Goal: Task Accomplishment & Management: Manage account settings

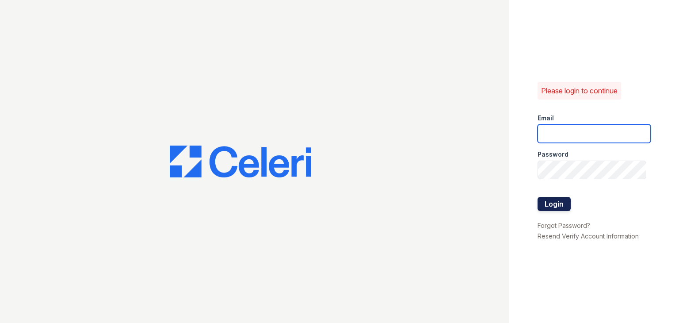
type input "[DOMAIN_NAME][EMAIL_ADDRESS][DOMAIN_NAME]"
click at [553, 207] on button "Login" at bounding box center [554, 204] width 33 height 14
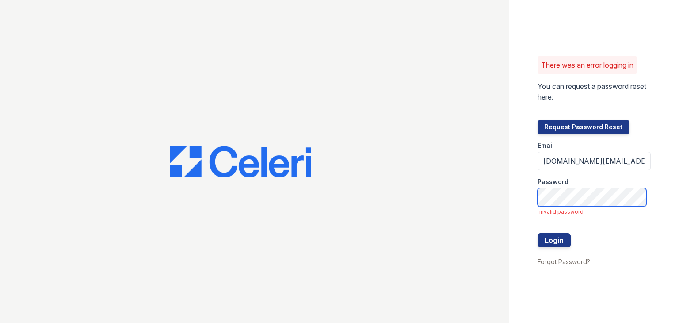
click at [538, 233] on button "Login" at bounding box center [554, 240] width 33 height 14
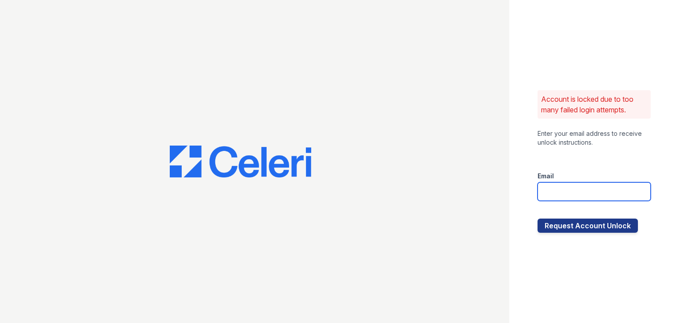
click at [564, 189] on input "email" at bounding box center [594, 191] width 113 height 19
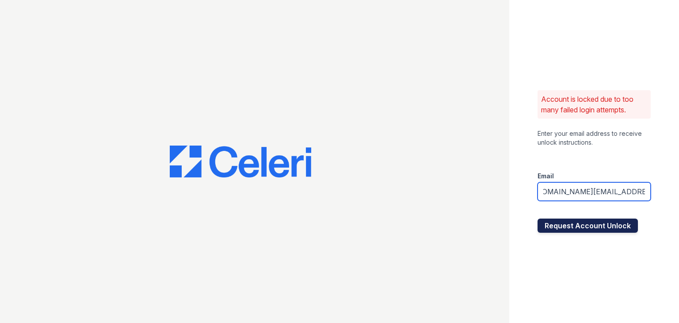
type input "trailside.pm@cafmangement.com"
click at [591, 223] on button "Request Account Unlock" at bounding box center [588, 225] width 100 height 14
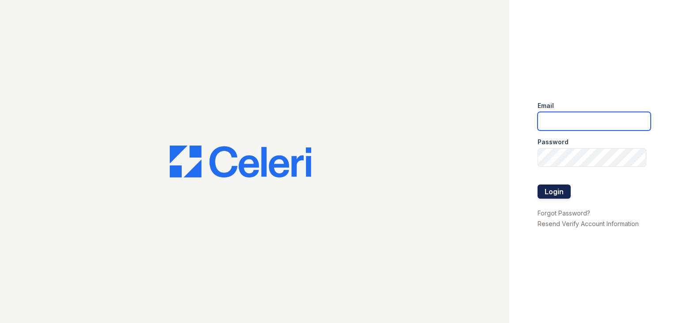
type input "[DOMAIN_NAME][EMAIL_ADDRESS][DOMAIN_NAME]"
click at [557, 192] on button "Login" at bounding box center [554, 191] width 33 height 14
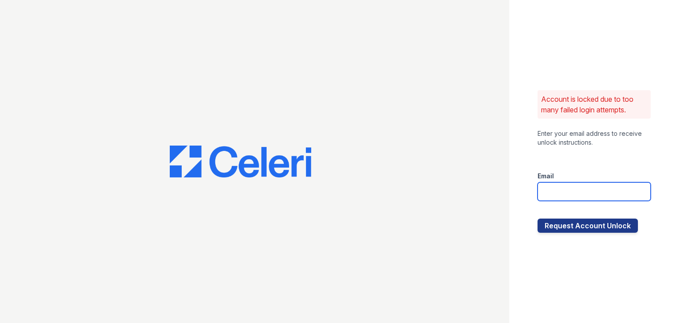
drag, startPoint x: 0, startPoint y: 0, endPoint x: 557, endPoint y: 192, distance: 589.4
click at [557, 192] on input "email" at bounding box center [594, 191] width 113 height 19
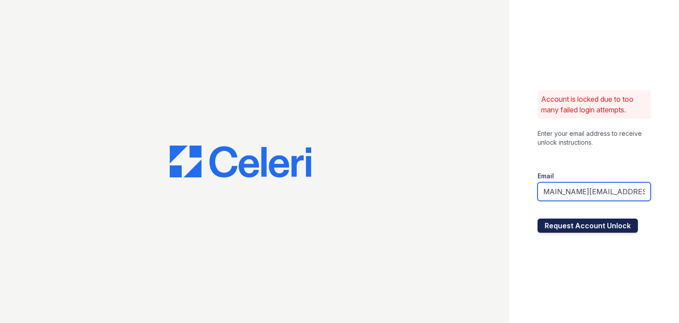
type input "[DOMAIN_NAME][EMAIL_ADDRESS][DOMAIN_NAME]"
click at [544, 229] on button "Request Account Unlock" at bounding box center [588, 225] width 100 height 14
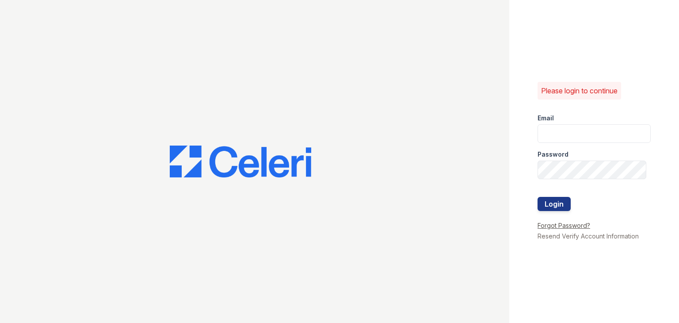
type input "trailside.pm@cafmanagement.com"
click at [559, 223] on link "Forgot Password?" at bounding box center [564, 226] width 53 height 8
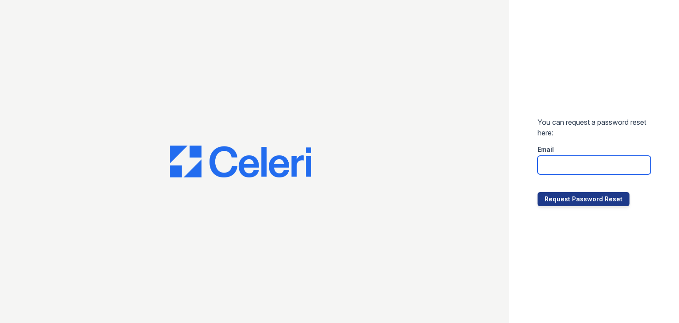
click at [560, 168] on input "email" at bounding box center [594, 165] width 113 height 19
type input "[DOMAIN_NAME][EMAIL_ADDRESS][DOMAIN_NAME]"
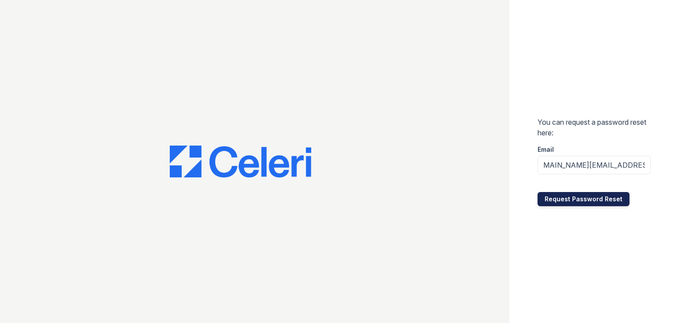
scroll to position [0, 0]
click at [547, 201] on button "Request Password Reset" at bounding box center [584, 199] width 92 height 14
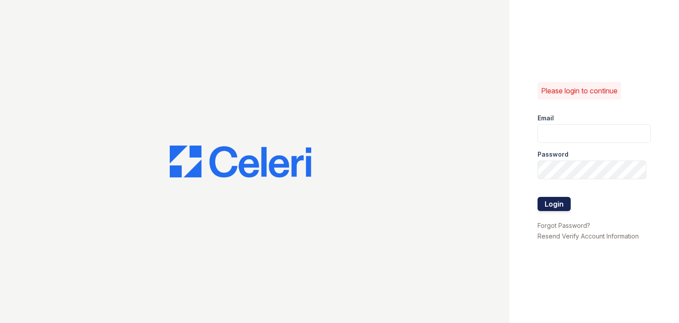
type input "[DOMAIN_NAME][EMAIL_ADDRESS][DOMAIN_NAME]"
click at [562, 197] on button "Login" at bounding box center [554, 204] width 33 height 14
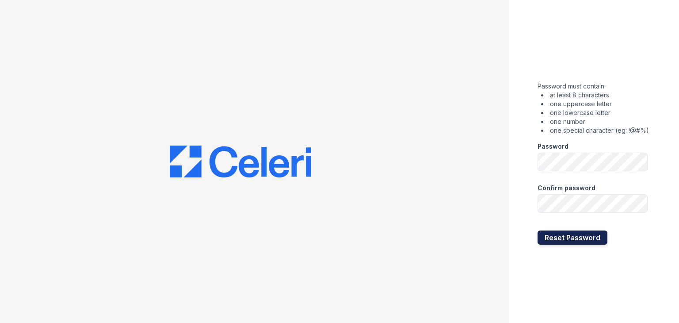
click at [552, 238] on button "Reset Password" at bounding box center [573, 237] width 70 height 14
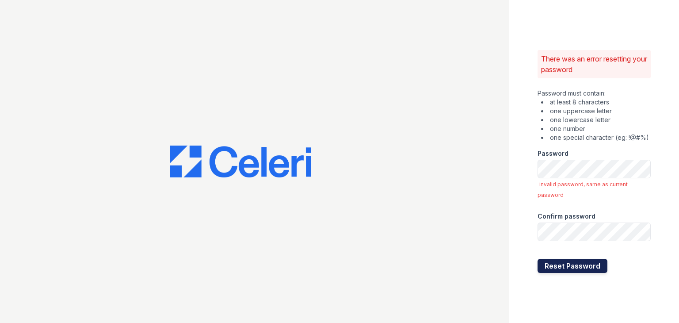
click at [589, 264] on button "Reset Password" at bounding box center [573, 266] width 70 height 14
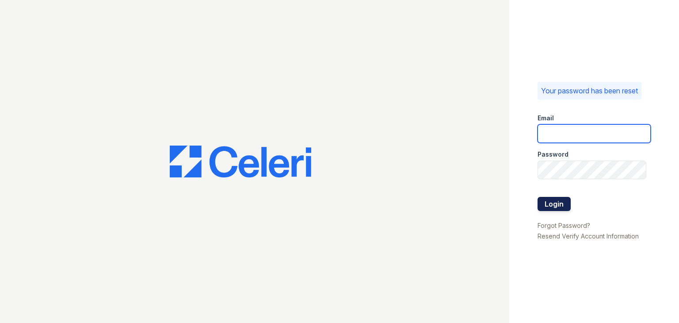
type input "[DOMAIN_NAME][EMAIL_ADDRESS][DOMAIN_NAME]"
click at [557, 200] on button "Login" at bounding box center [554, 204] width 33 height 14
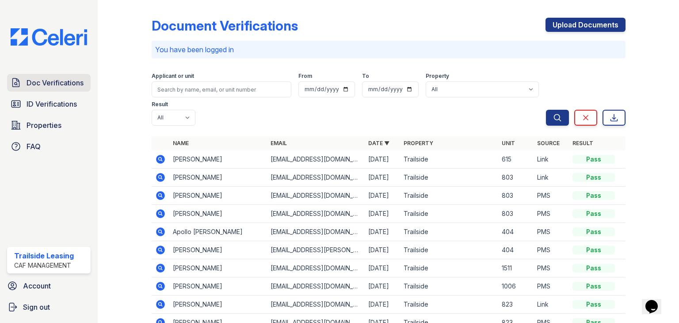
click at [52, 80] on span "Doc Verifications" at bounding box center [55, 82] width 57 height 11
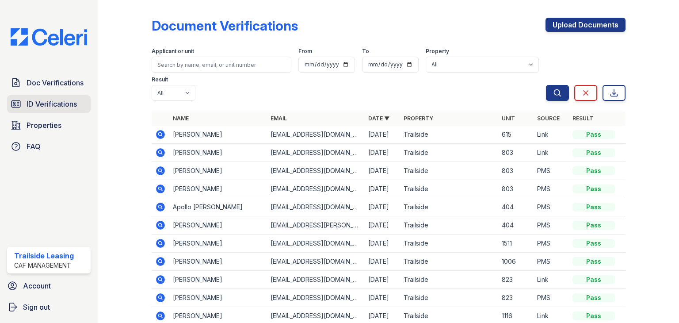
click at [43, 103] on span "ID Verifications" at bounding box center [52, 104] width 50 height 11
